Goal: Information Seeking & Learning: Learn about a topic

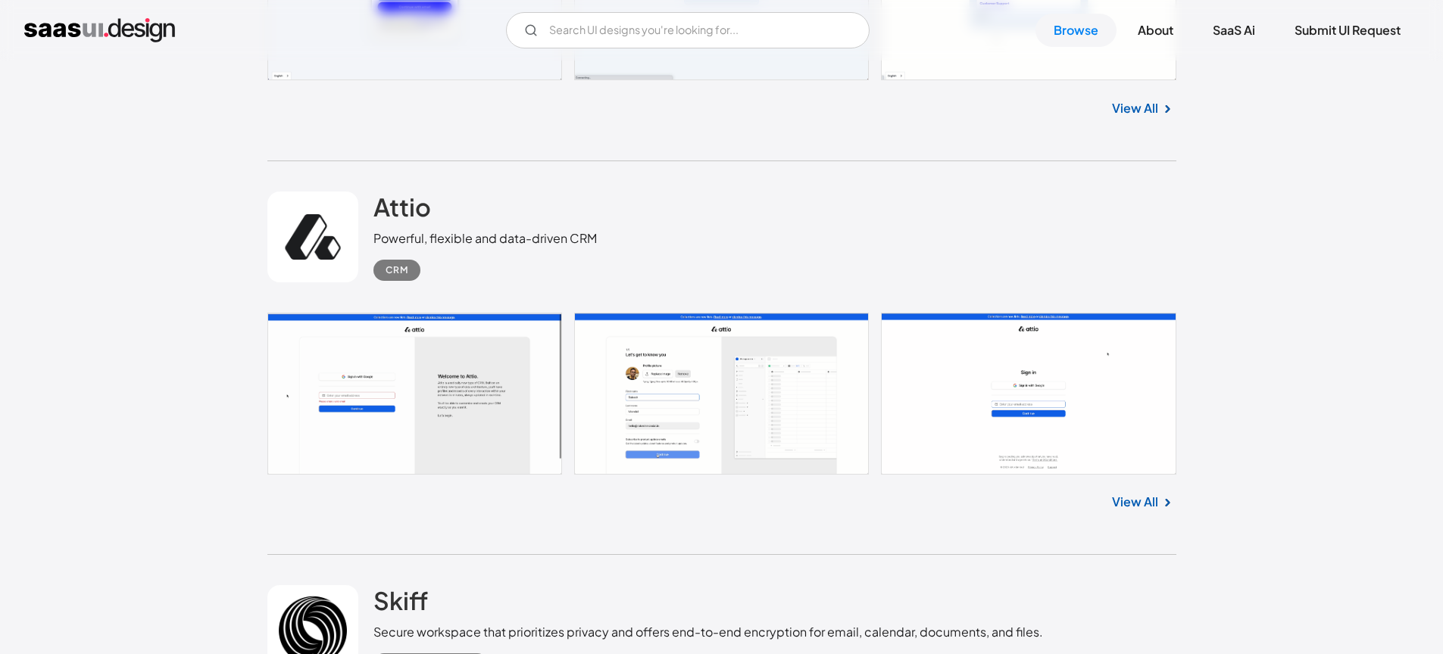
scroll to position [879, 0]
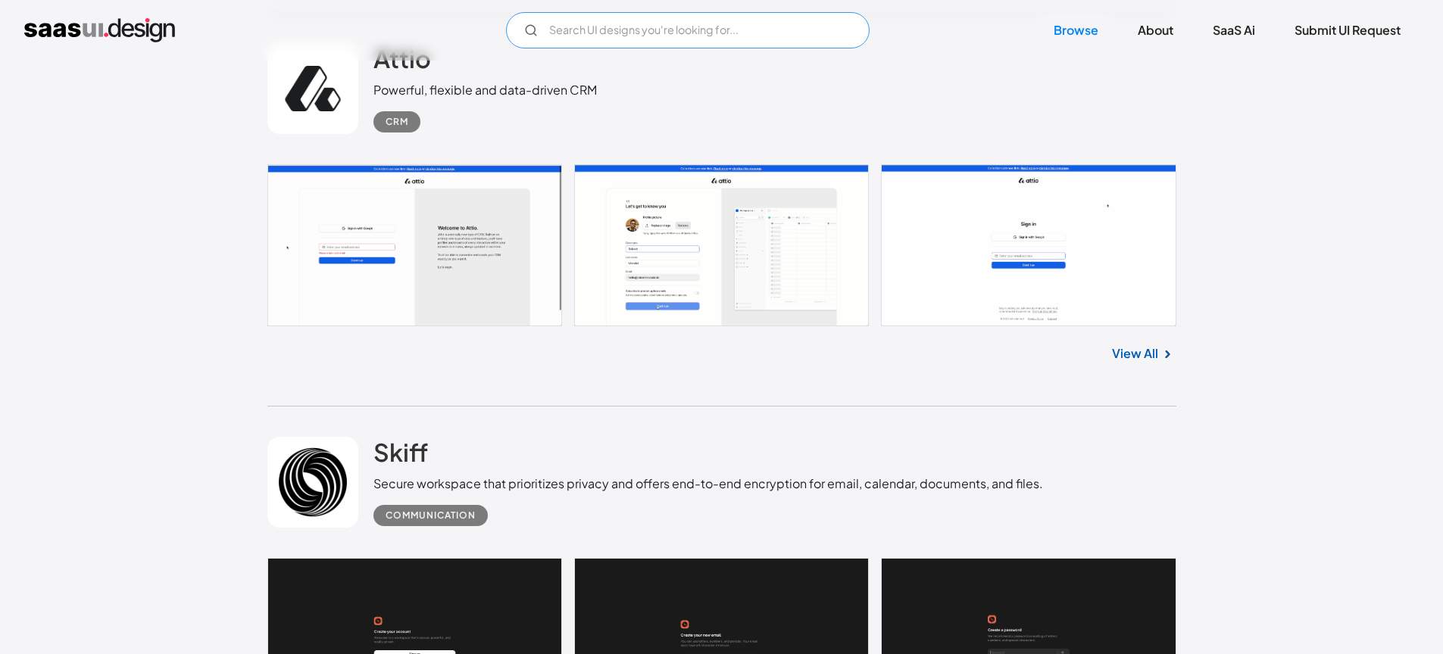
click at [691, 36] on input "Email Form" at bounding box center [688, 30] width 364 height 36
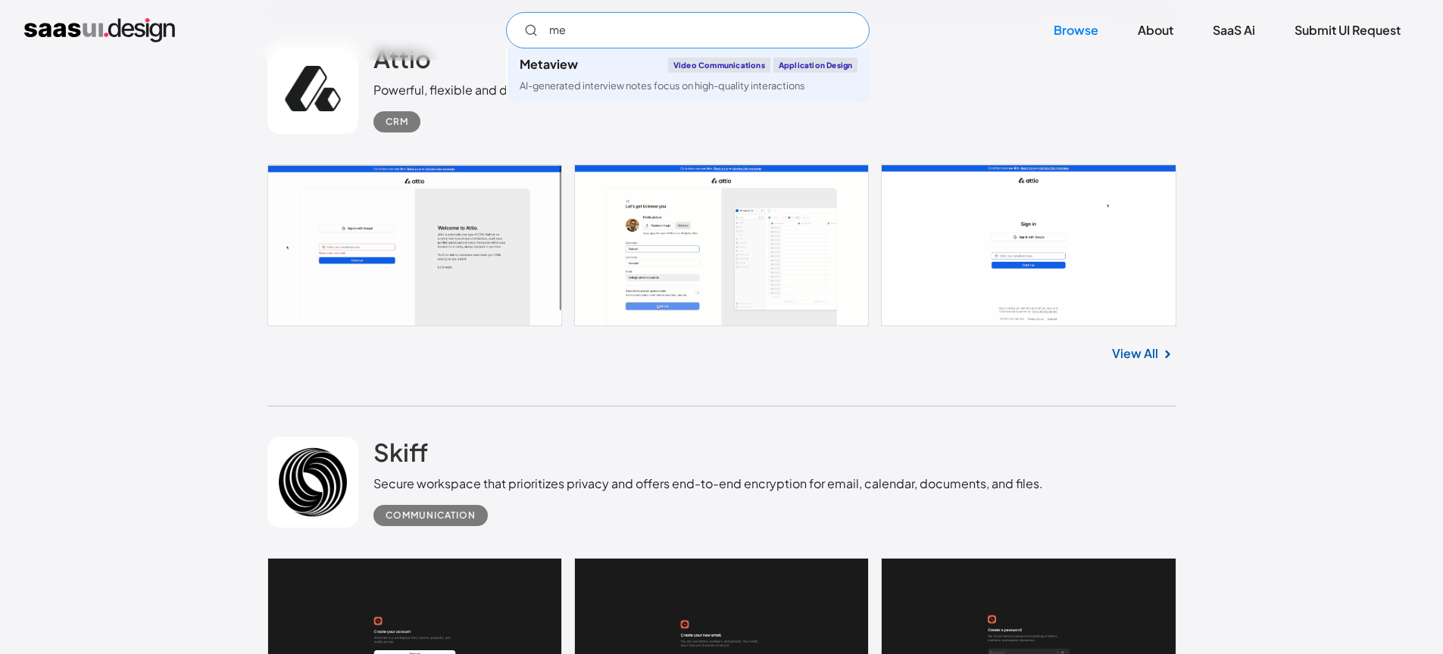
type input "m"
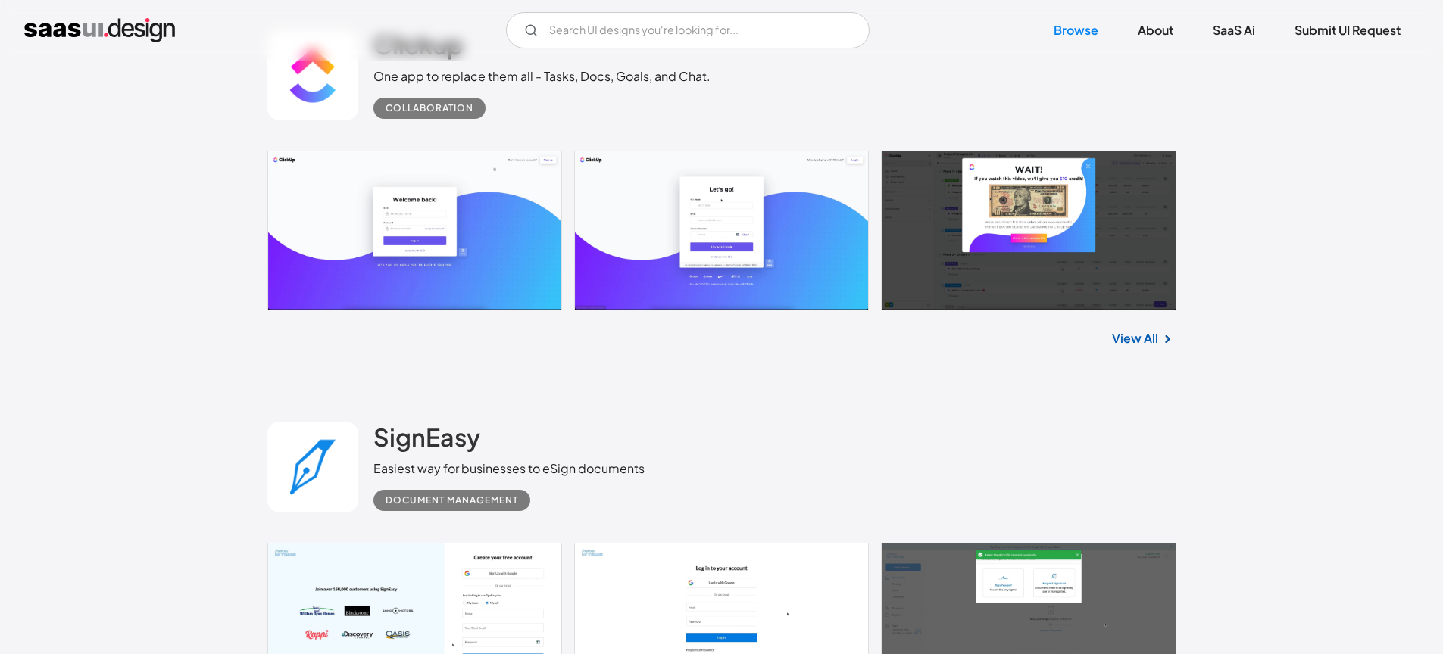
scroll to position [3725, 0]
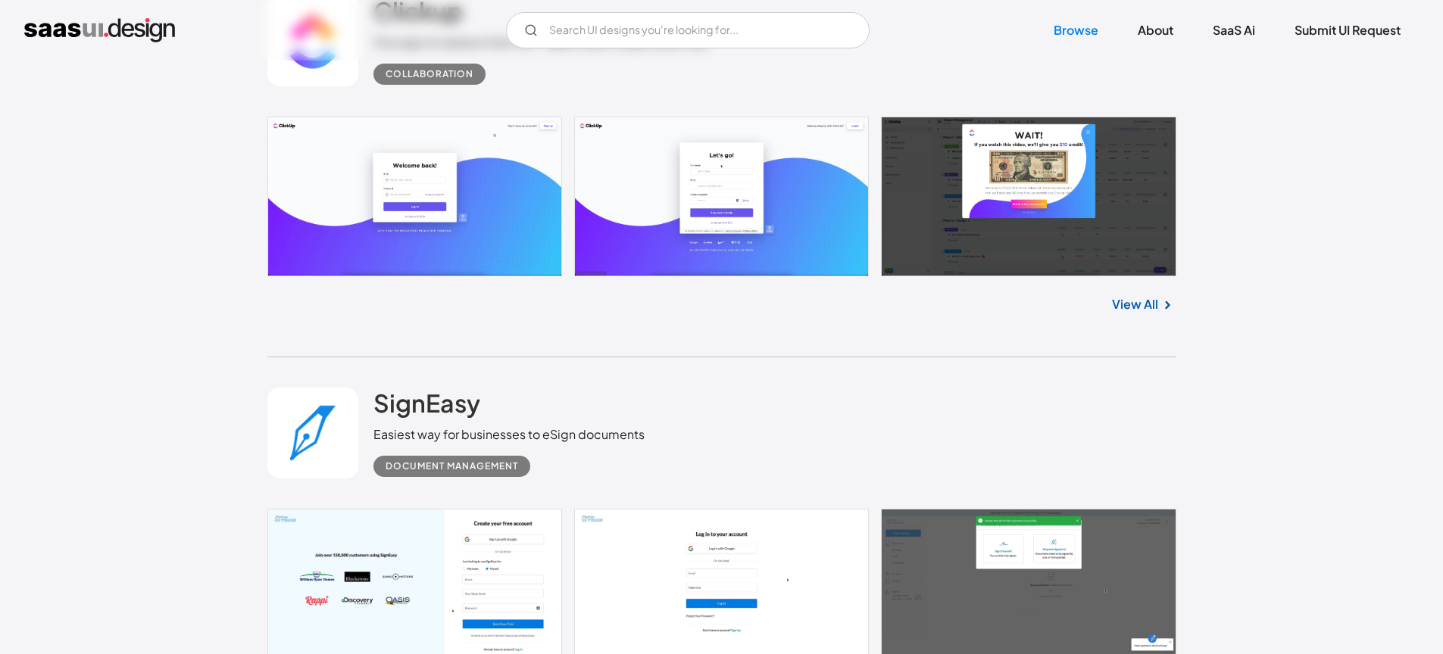
click at [1144, 305] on link "View All" at bounding box center [1135, 304] width 46 height 18
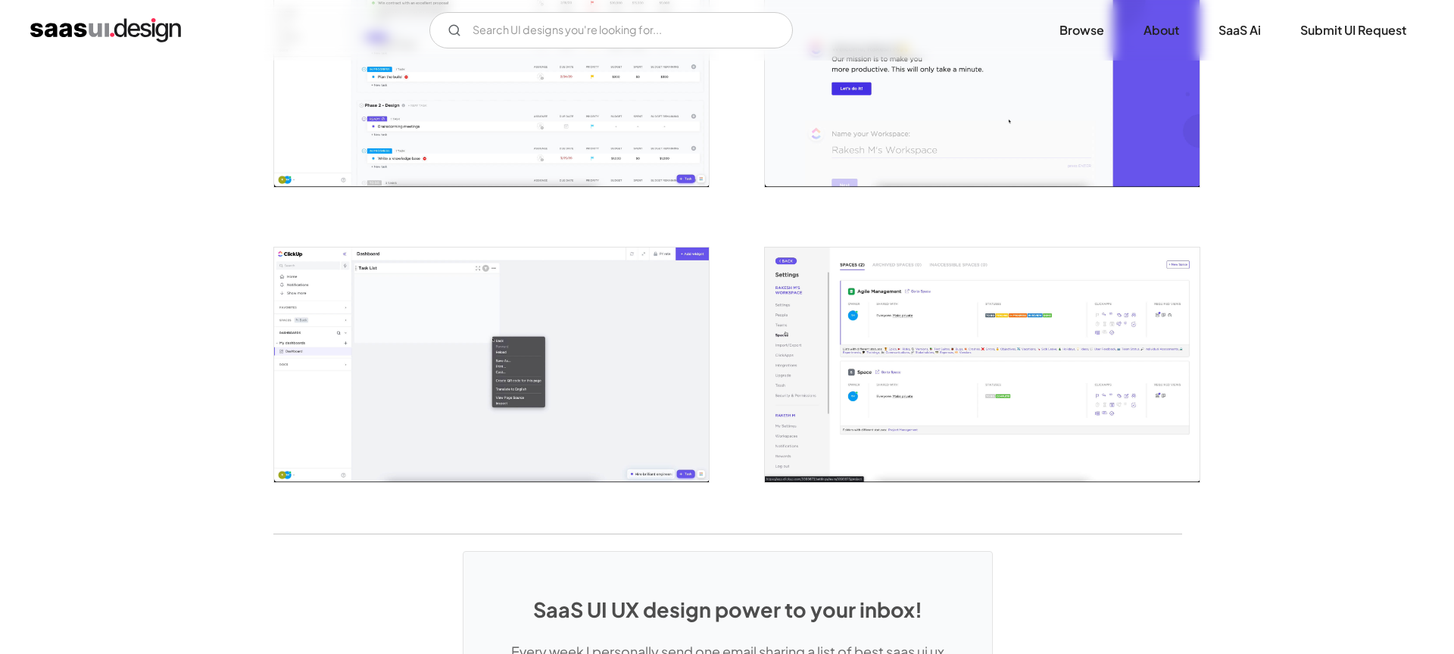
scroll to position [3053, 0]
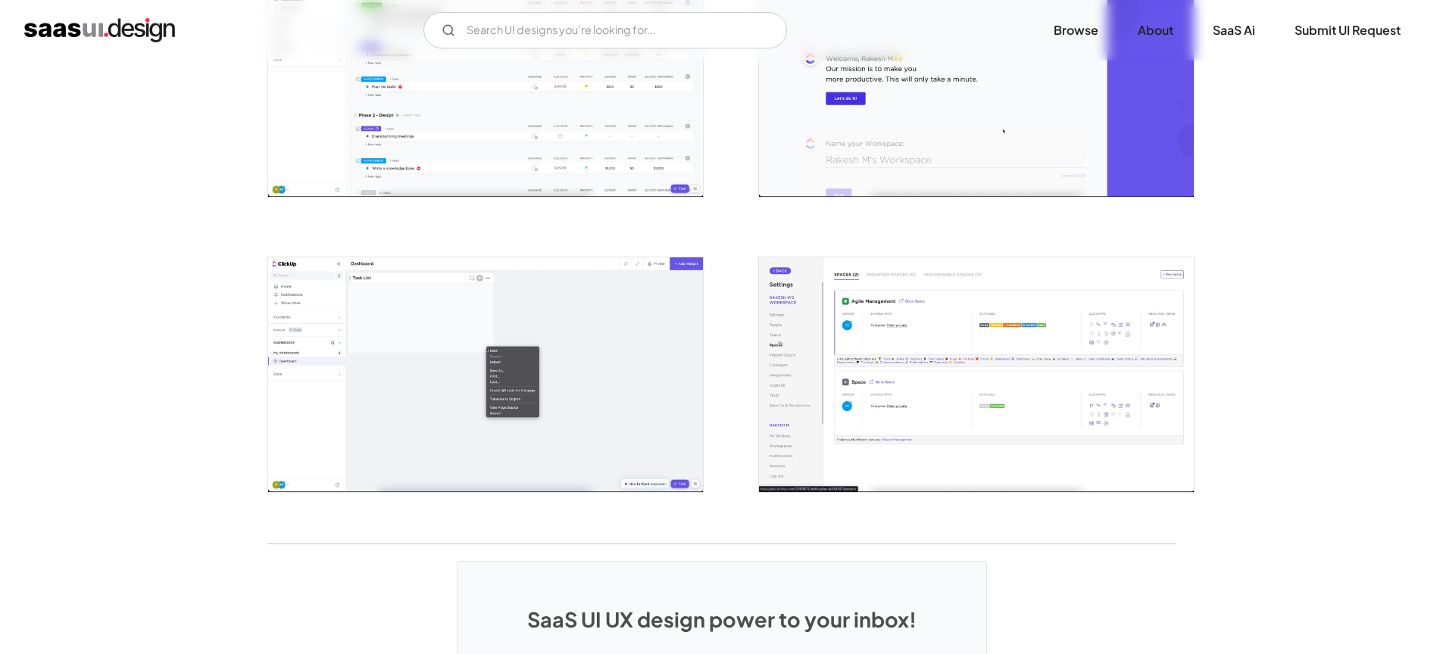
click at [919, 369] on img "open lightbox" at bounding box center [976, 374] width 435 height 235
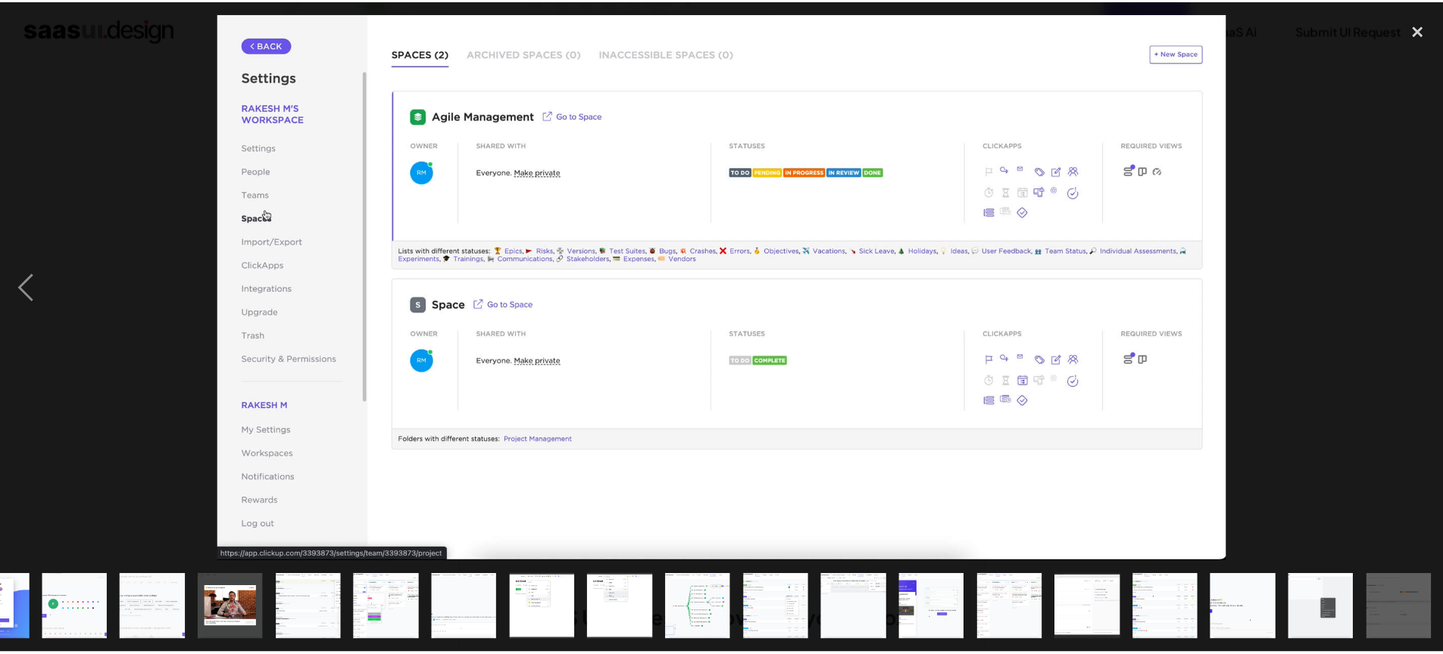
scroll to position [0, 286]
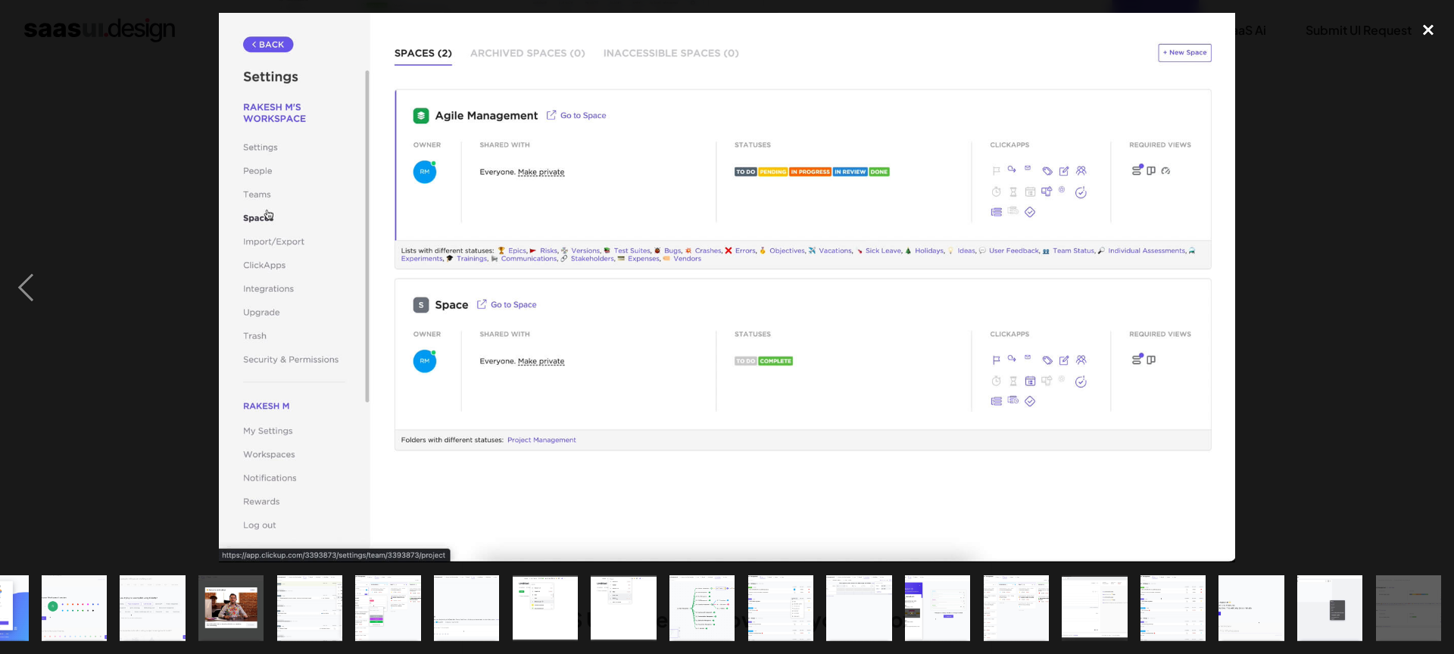
click at [1421, 24] on div "close lightbox" at bounding box center [1428, 29] width 51 height 33
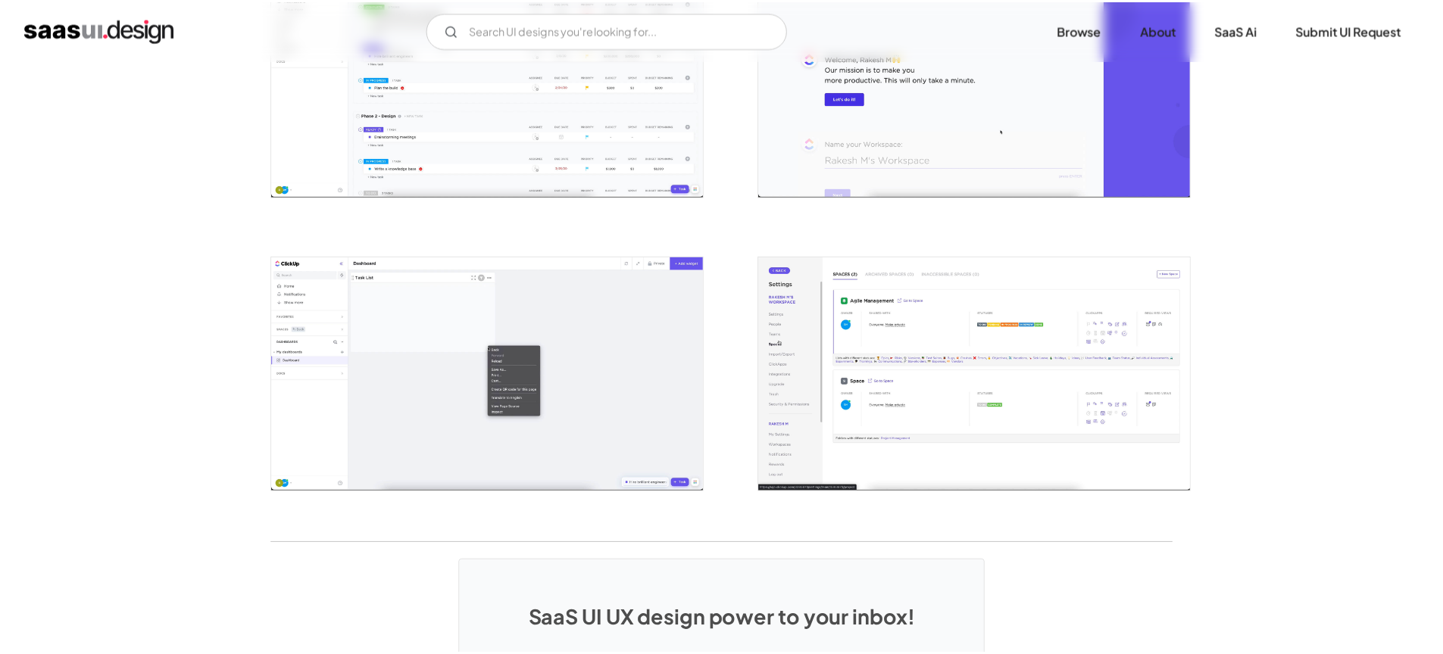
scroll to position [0, 0]
